Goal: Transaction & Acquisition: Subscribe to service/newsletter

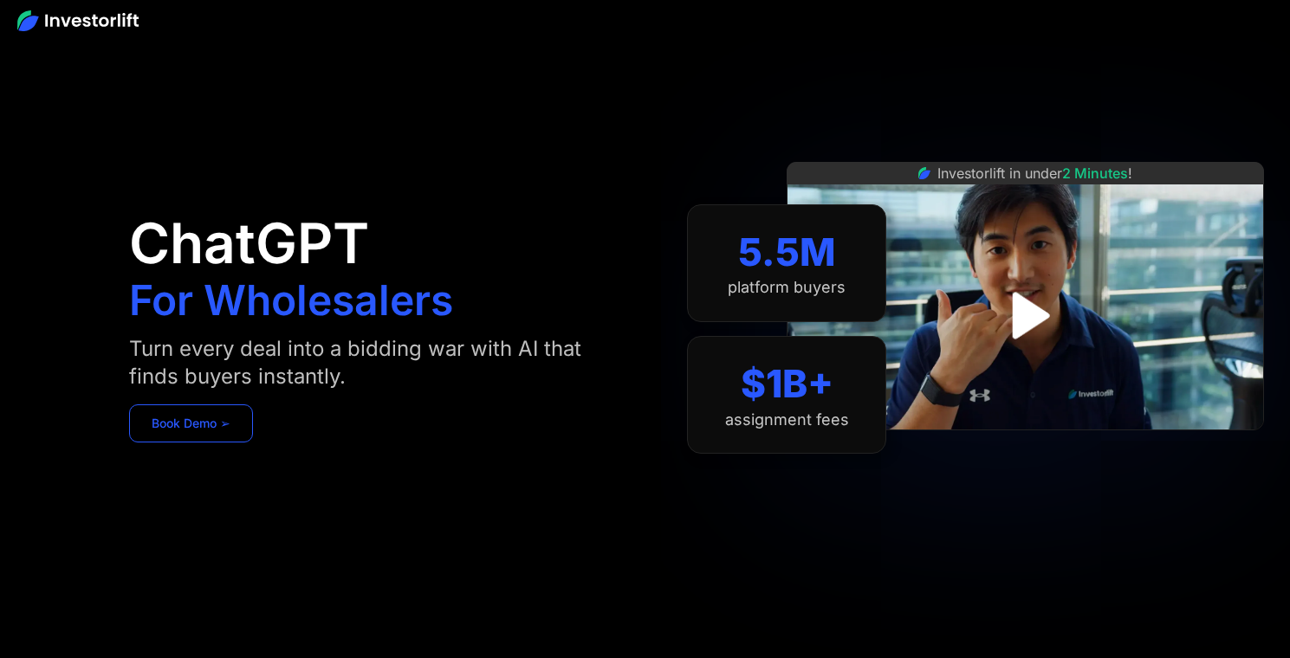
click at [248, 431] on link "Book Demo ➢" at bounding box center [191, 424] width 124 height 38
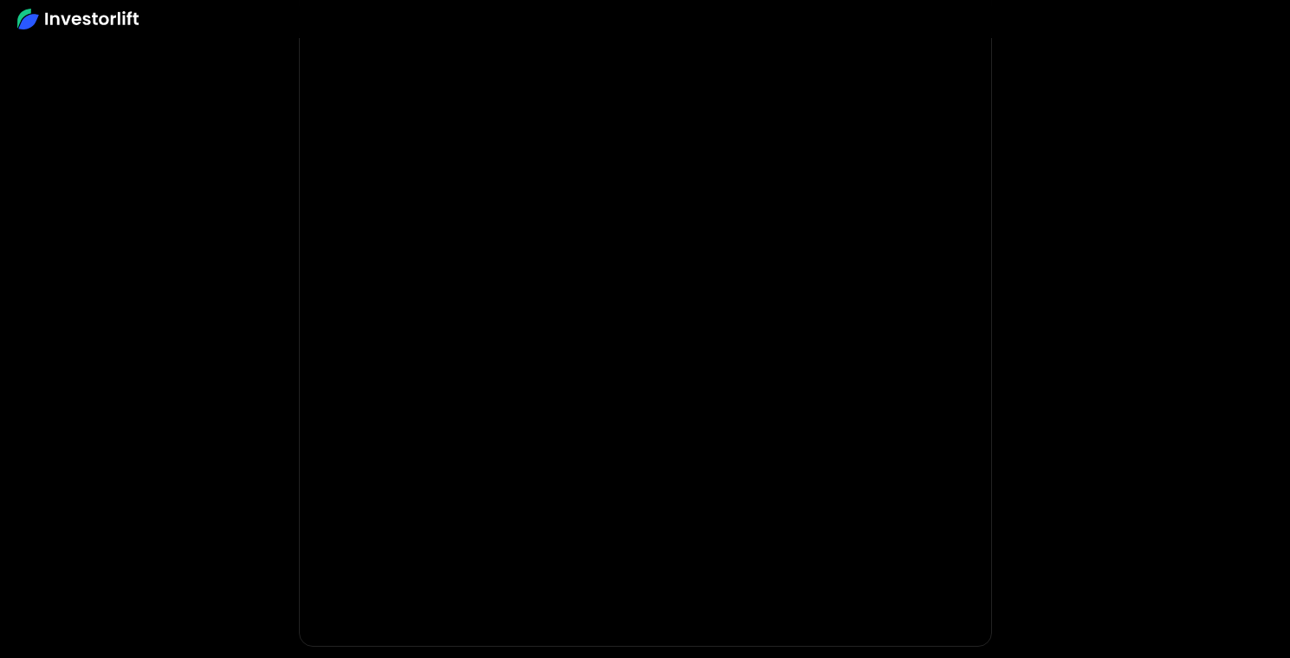
scroll to position [156, 0]
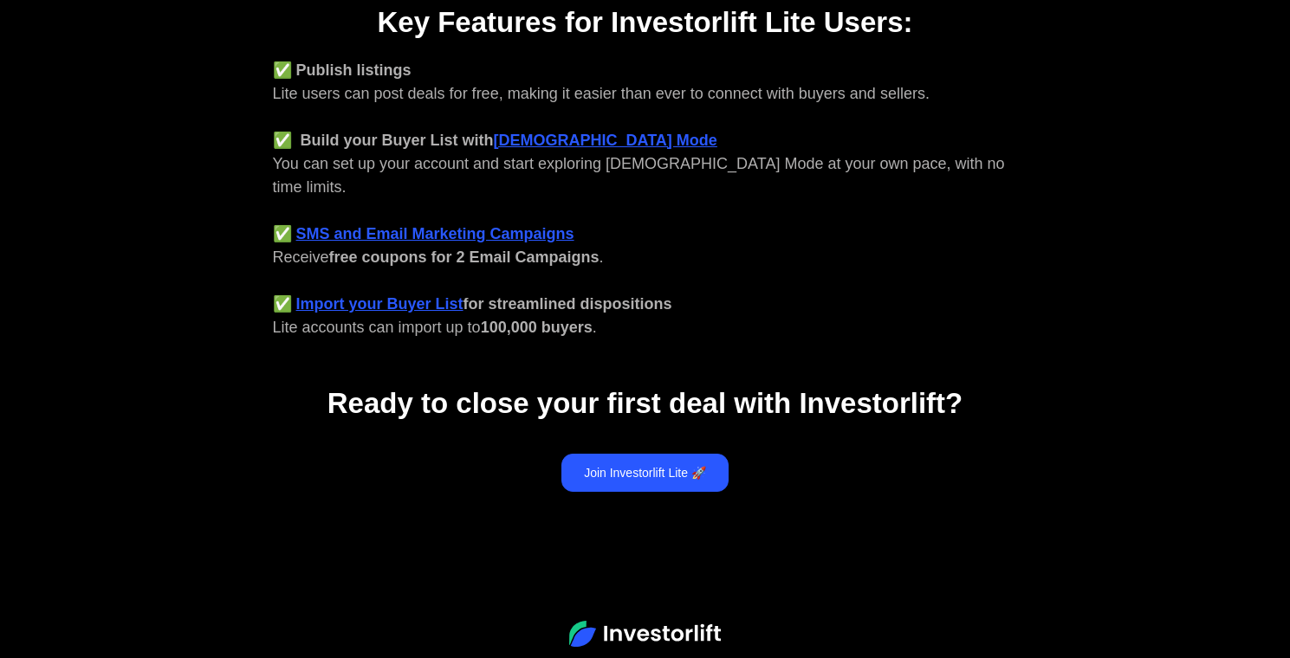
scroll to position [746, 0]
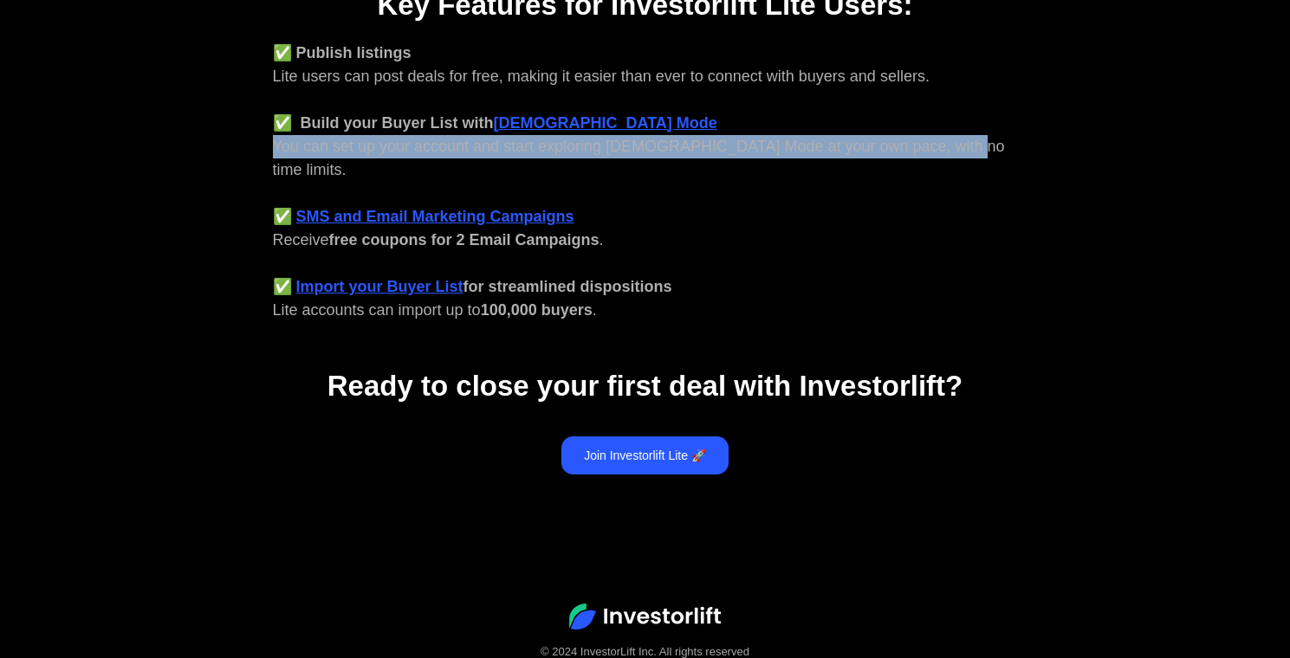
drag, startPoint x: 943, startPoint y: 146, endPoint x: 244, endPoint y: 151, distance: 698.3
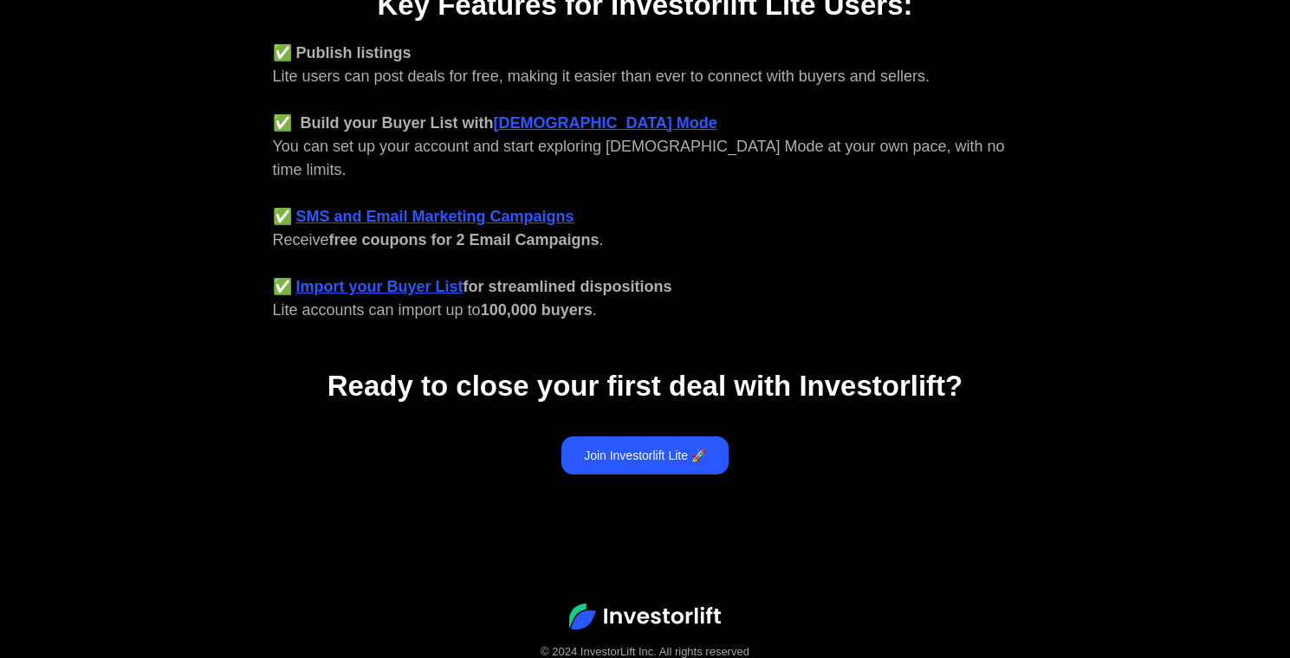
click at [722, 339] on div "Ready to close your first deal with Investorlift?" at bounding box center [645, 363] width 814 height 83
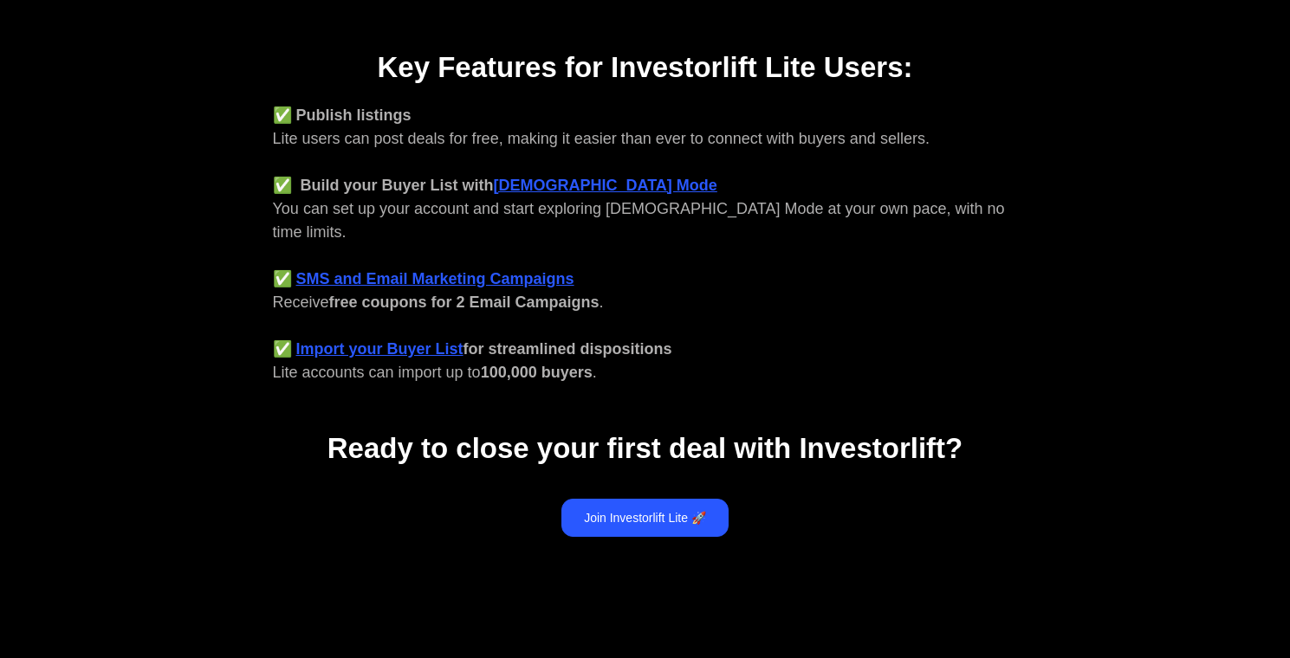
scroll to position [685, 0]
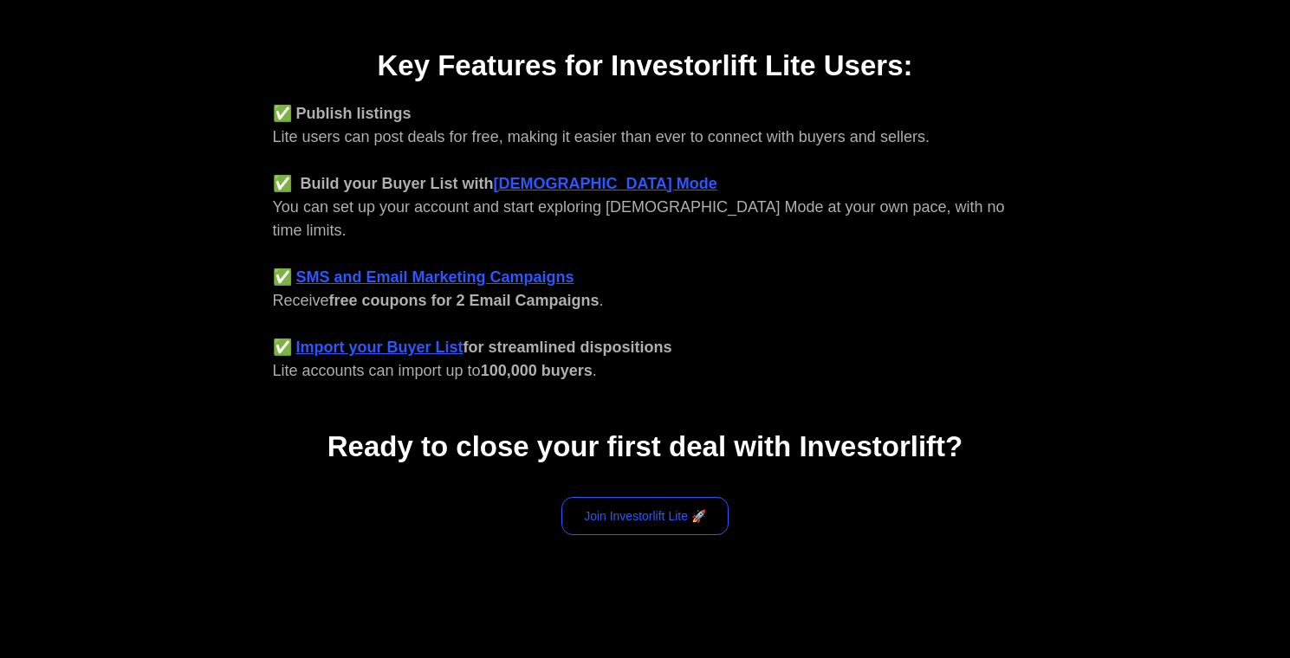
click at [660, 497] on link "Join Investorlift Lite 🚀" at bounding box center [644, 516] width 167 height 38
